Goal: Transaction & Acquisition: Purchase product/service

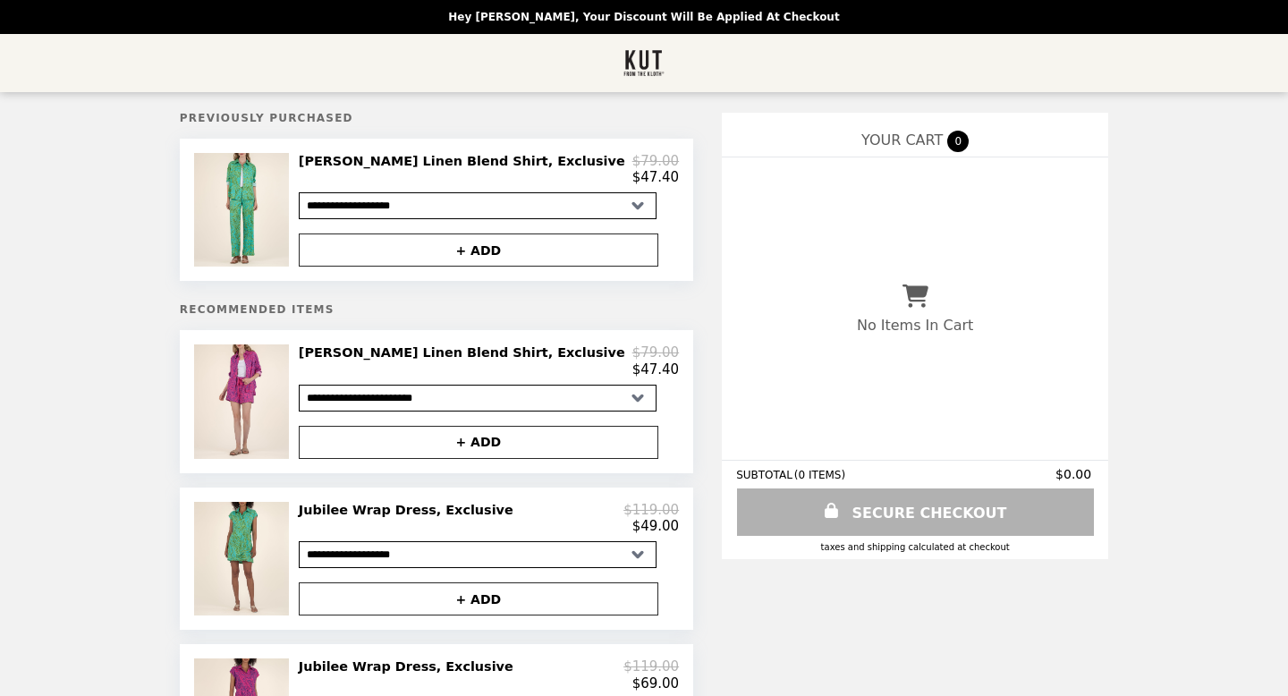
select select "**********"
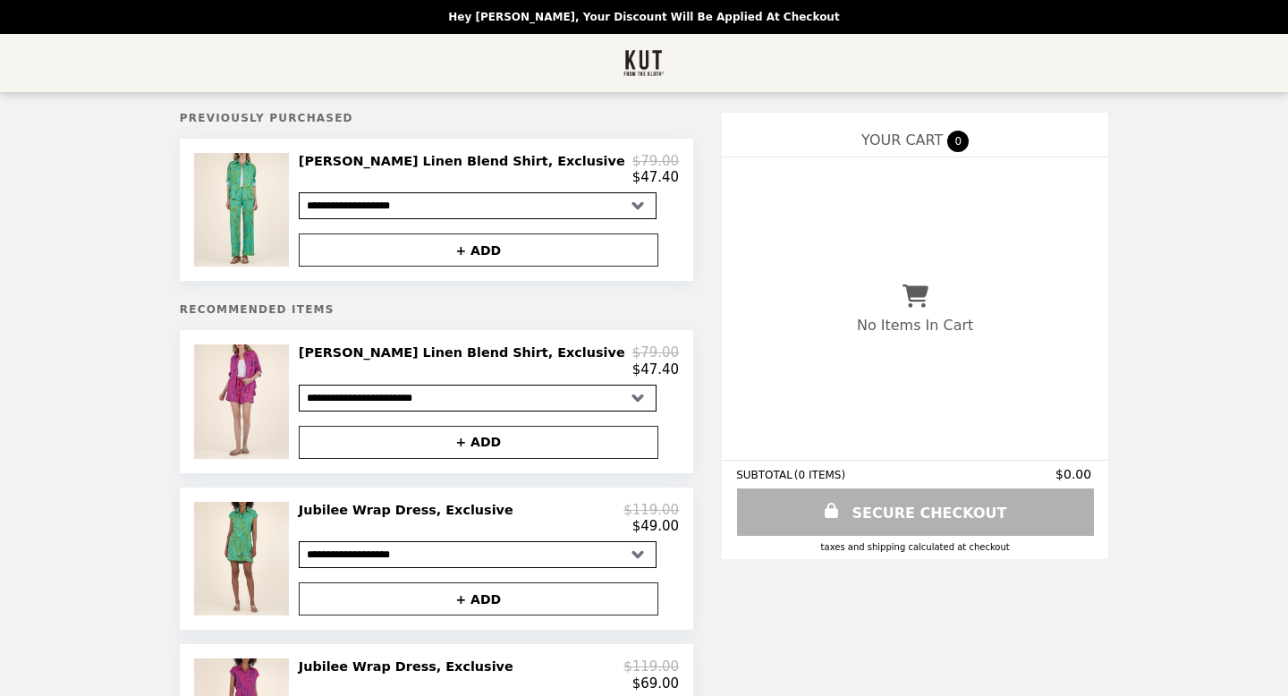
select select "**********"
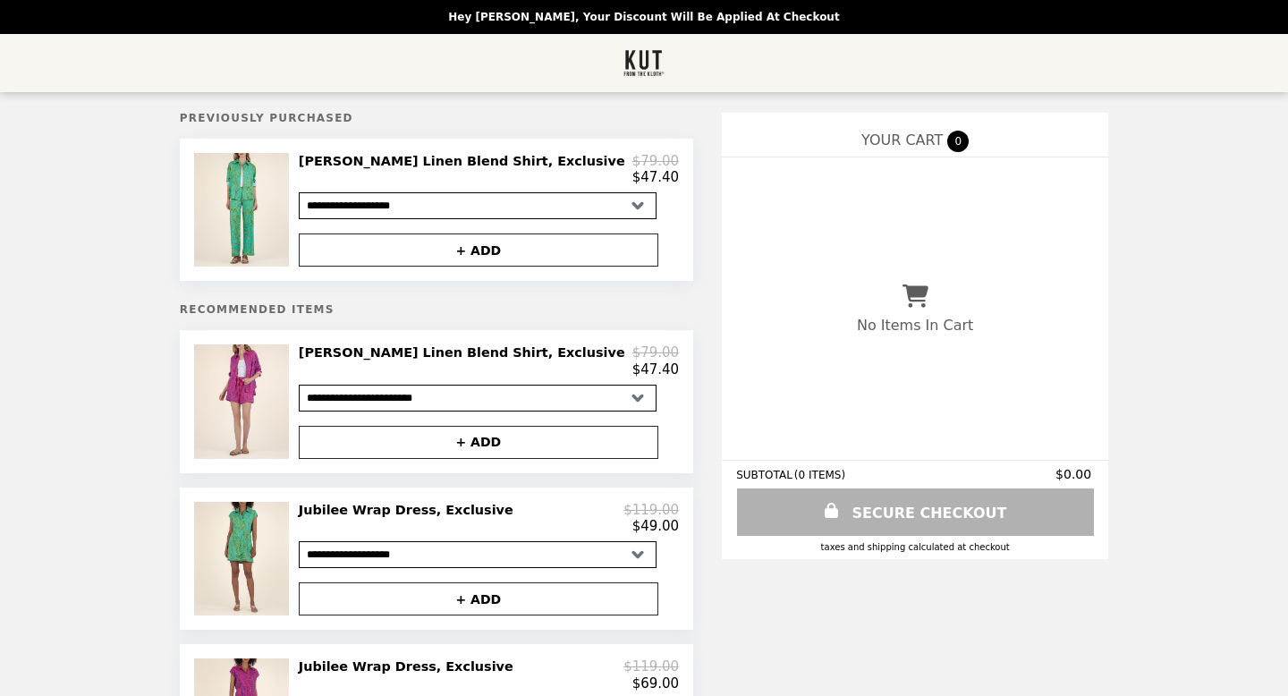
select select "**********"
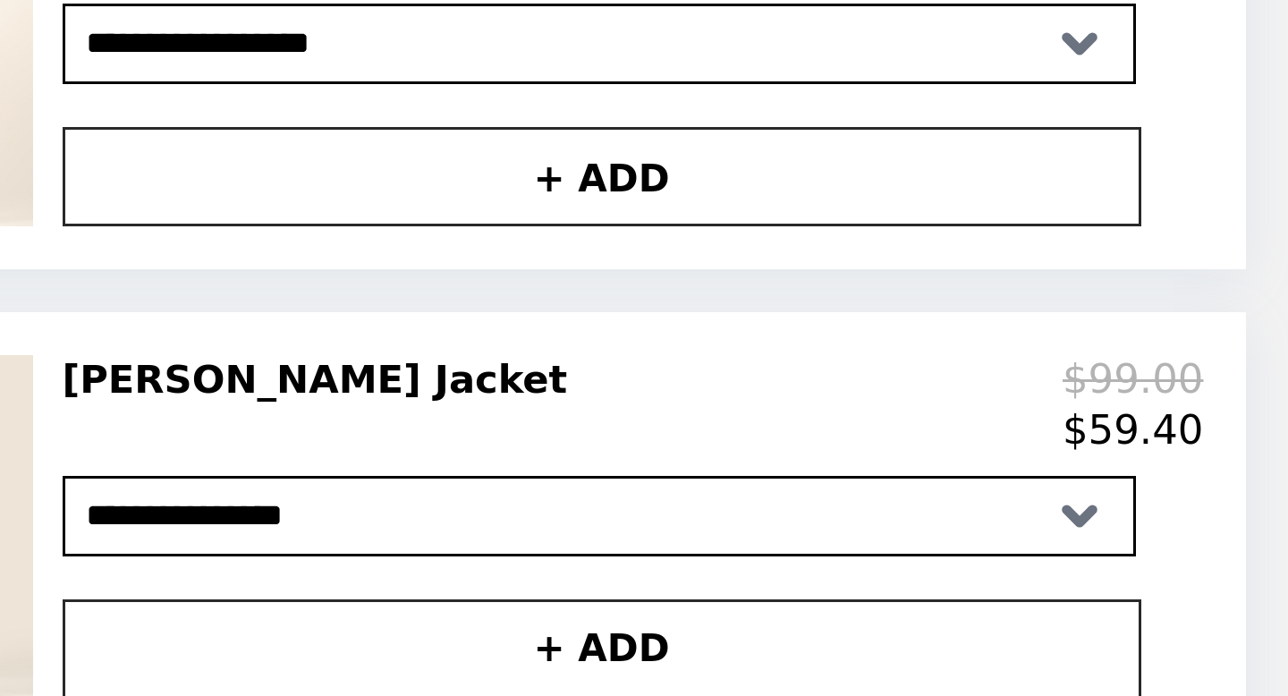
scroll to position [860, 0]
